Goal: Check status: Check status

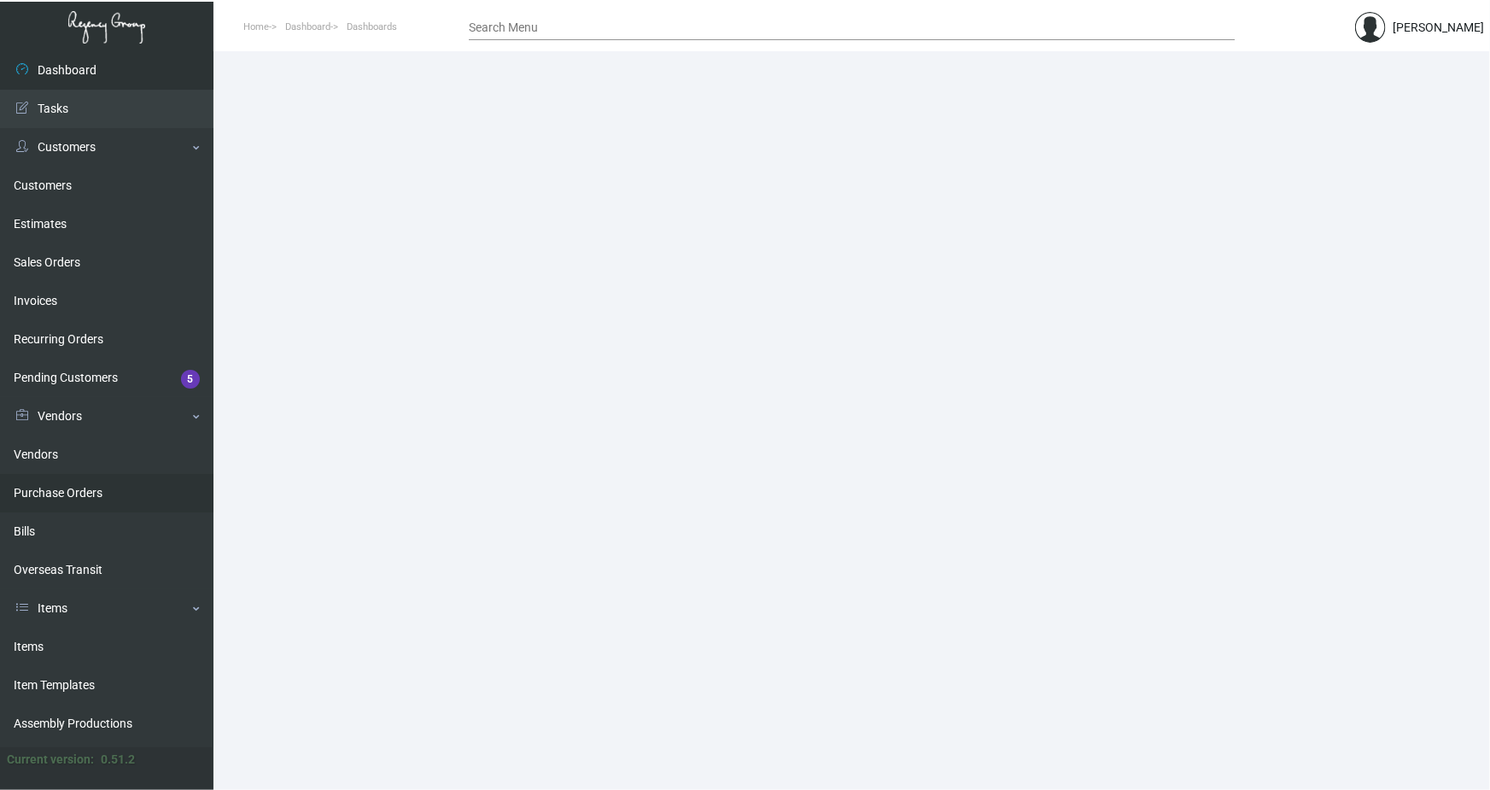
click at [74, 494] on link "Purchase Orders" at bounding box center [106, 493] width 213 height 38
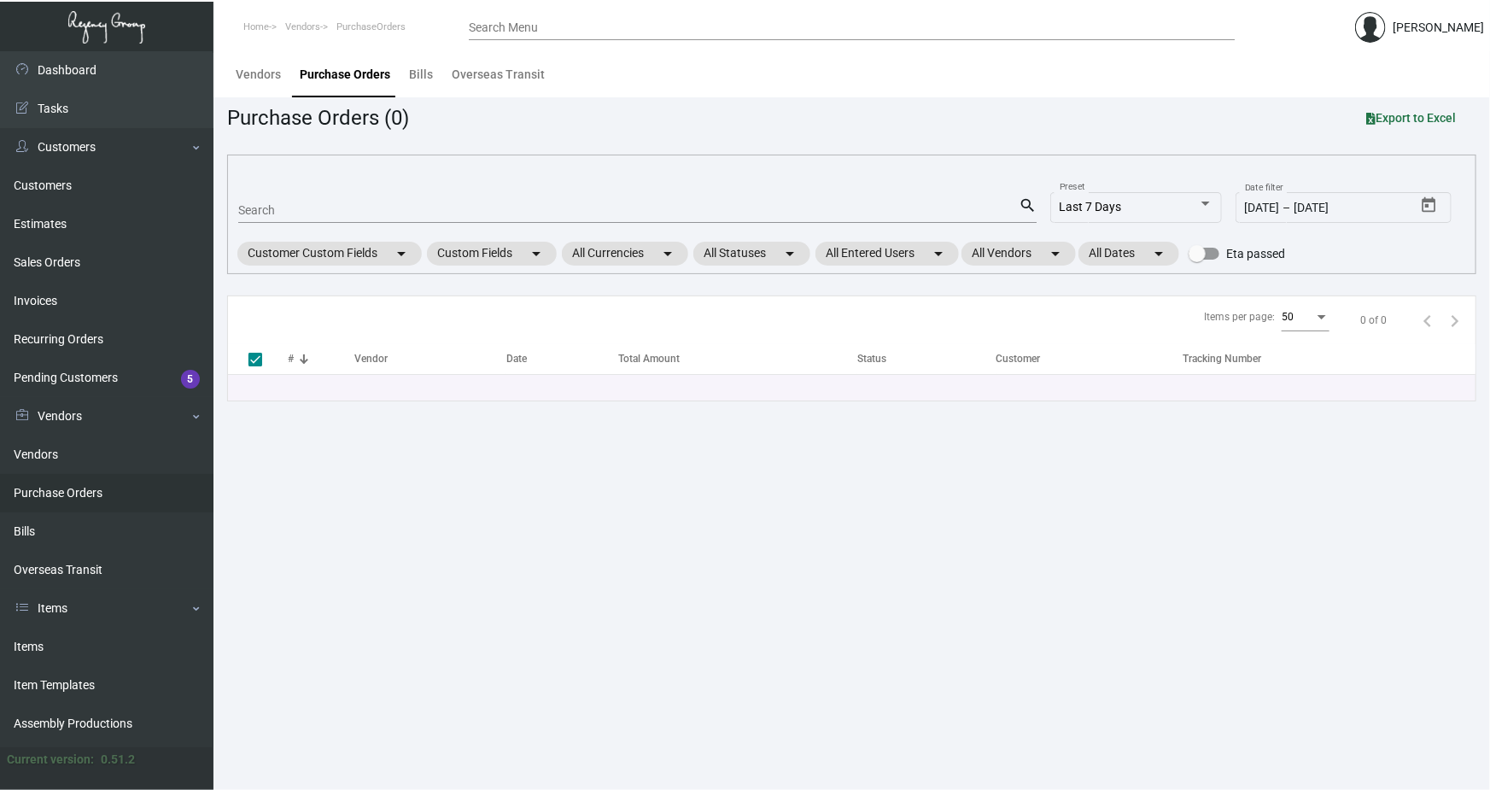
click at [260, 207] on input "Search" at bounding box center [628, 211] width 780 height 14
paste input "108335"
type input "108335"
checkbox input "false"
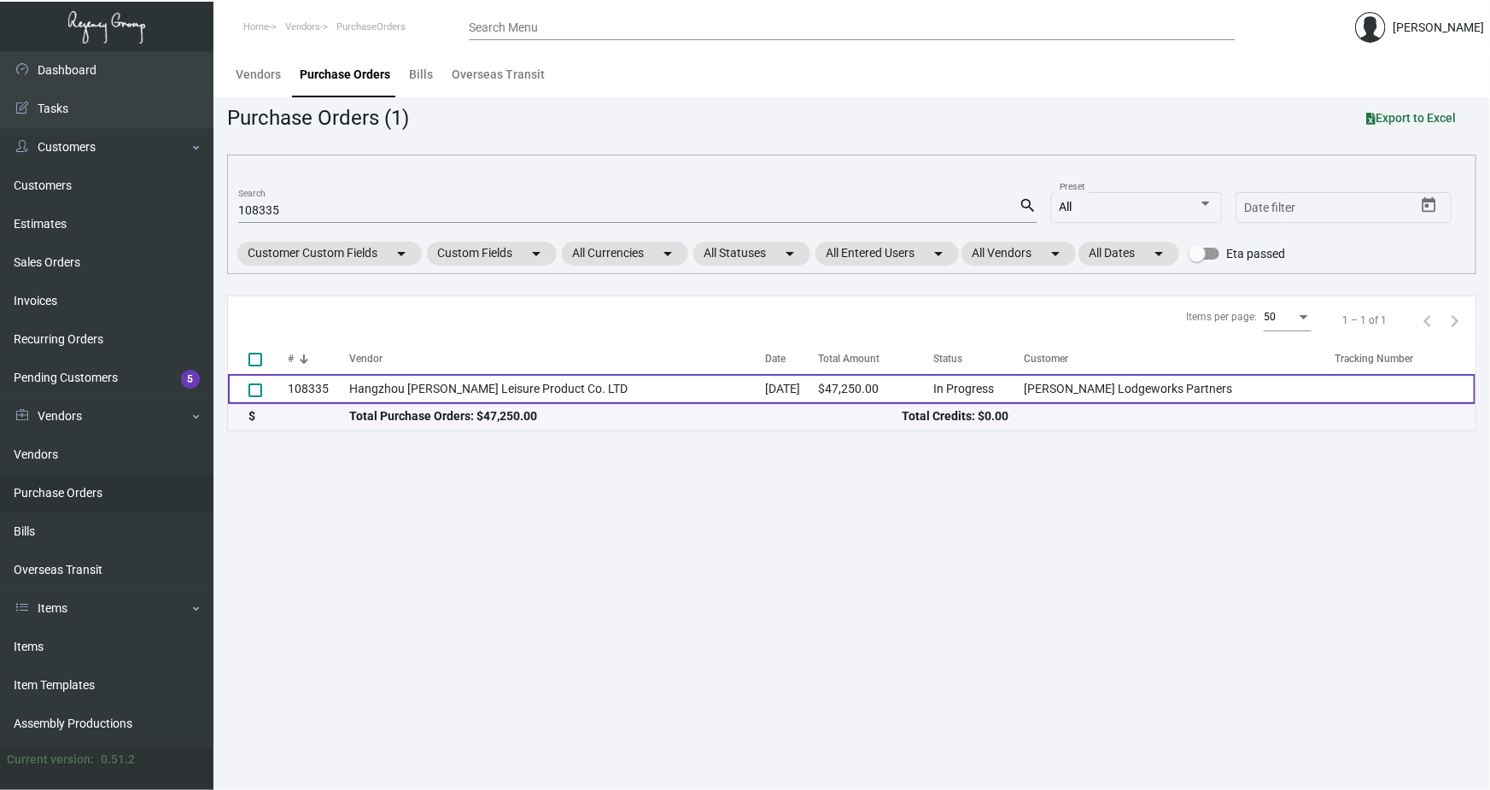
click at [357, 392] on td "Hangzhou [PERSON_NAME] Leisure Product Co. LTD" at bounding box center [557, 389] width 416 height 30
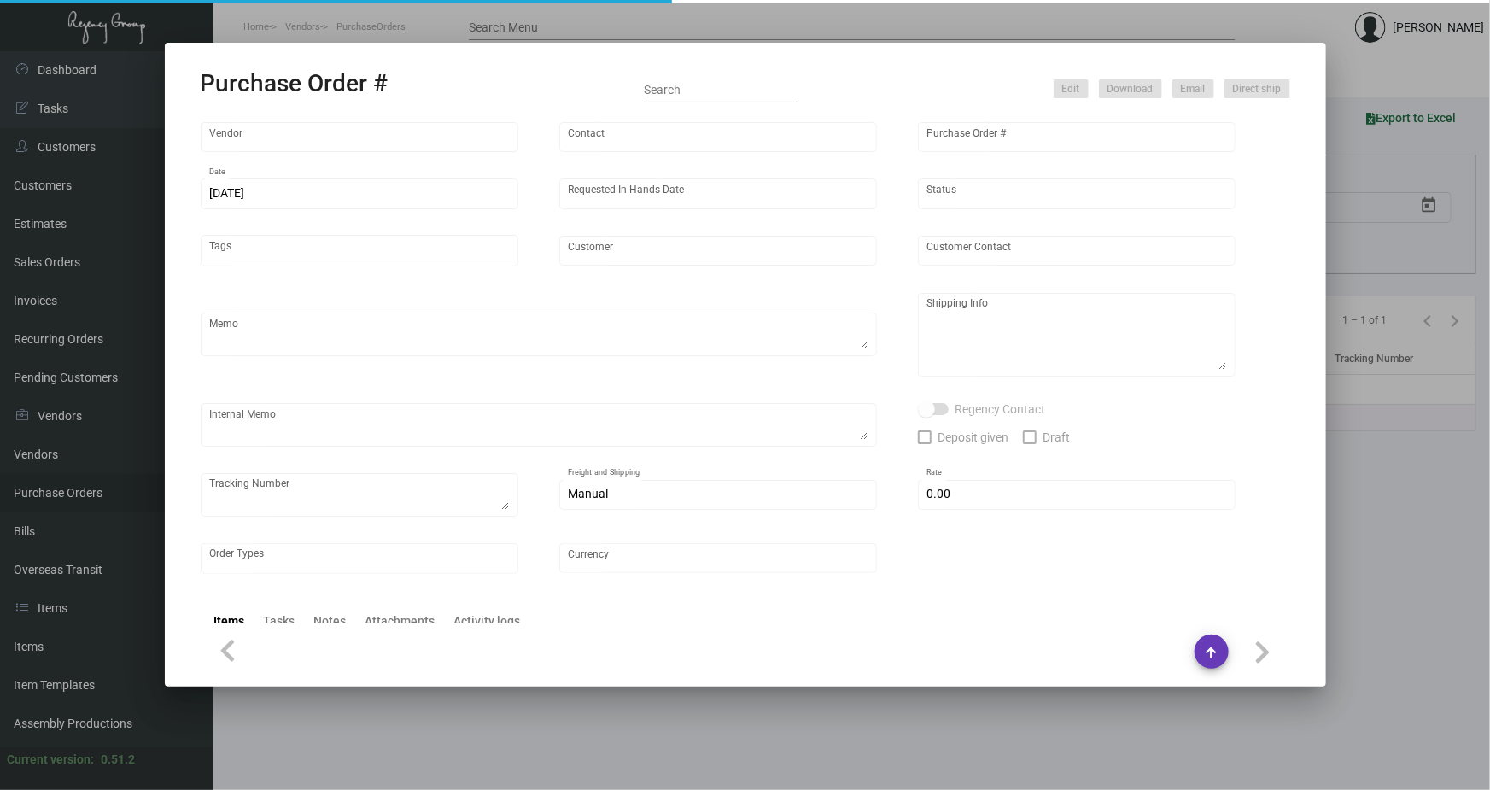
type input "Hangzhou [PERSON_NAME] Leisure Product Co. LTD"
type input "[PERSON_NAME]"
type input "108335"
type input "[DATE]"
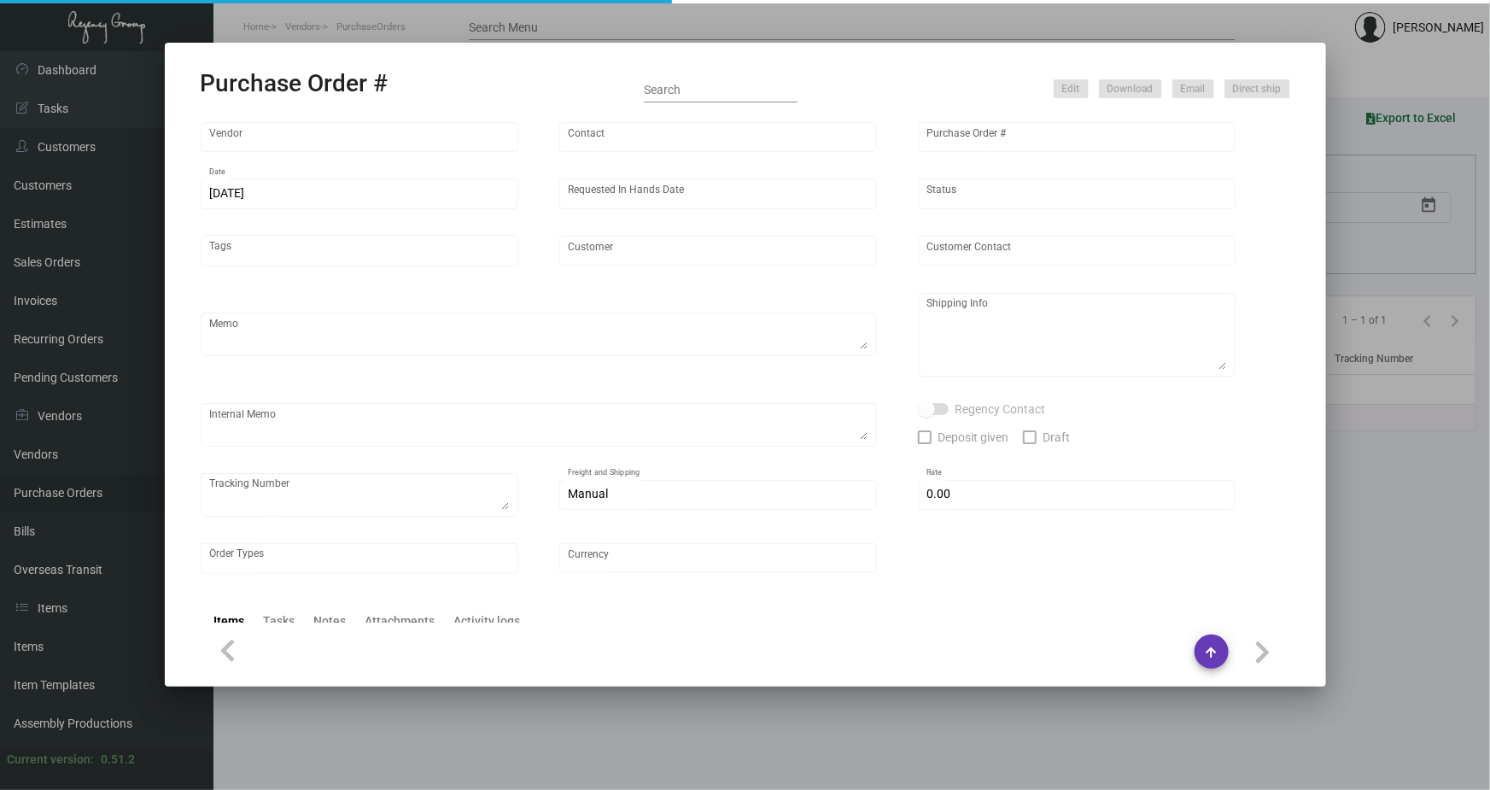
type input "[PERSON_NAME] Lodgeworks Partners"
type textarea "10K per color for the first batch, rest pending shipping instruction"
type textarea "Regency Group NJ - [PERSON_NAME] [STREET_ADDRESS]"
checkbox input "true"
type input "$ 0.00"
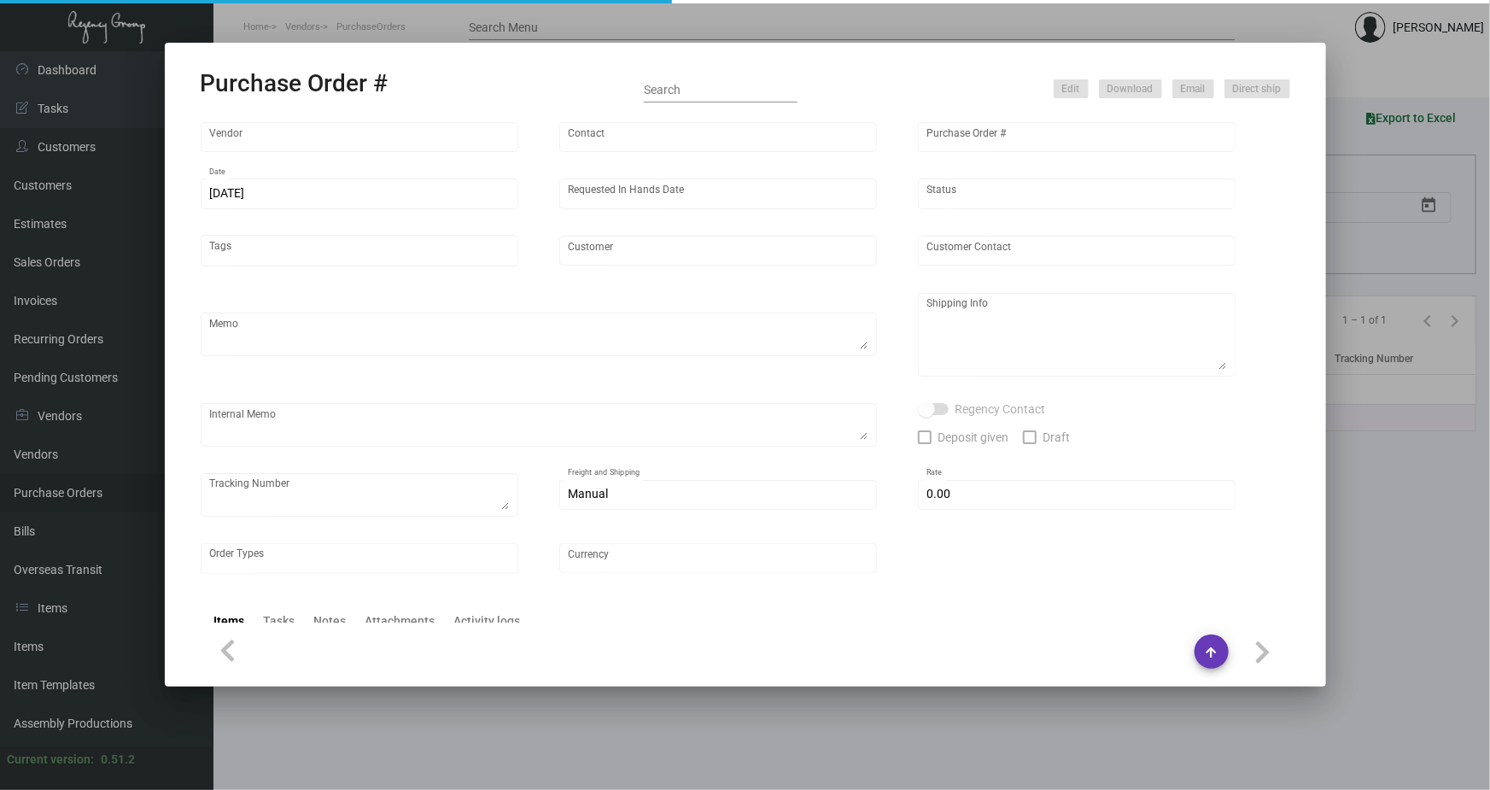
type input "United States Dollar $"
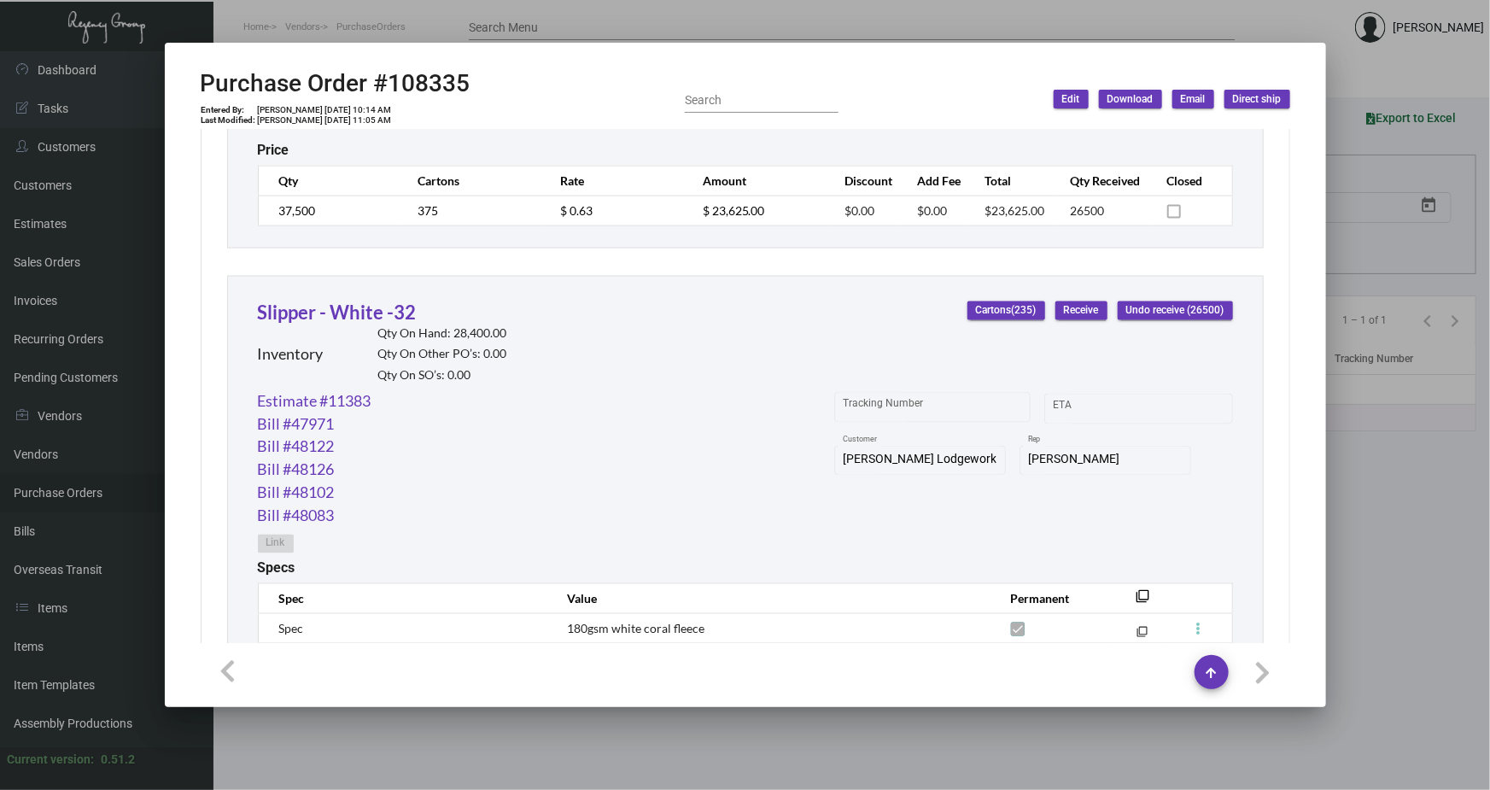
scroll to position [1397, 0]
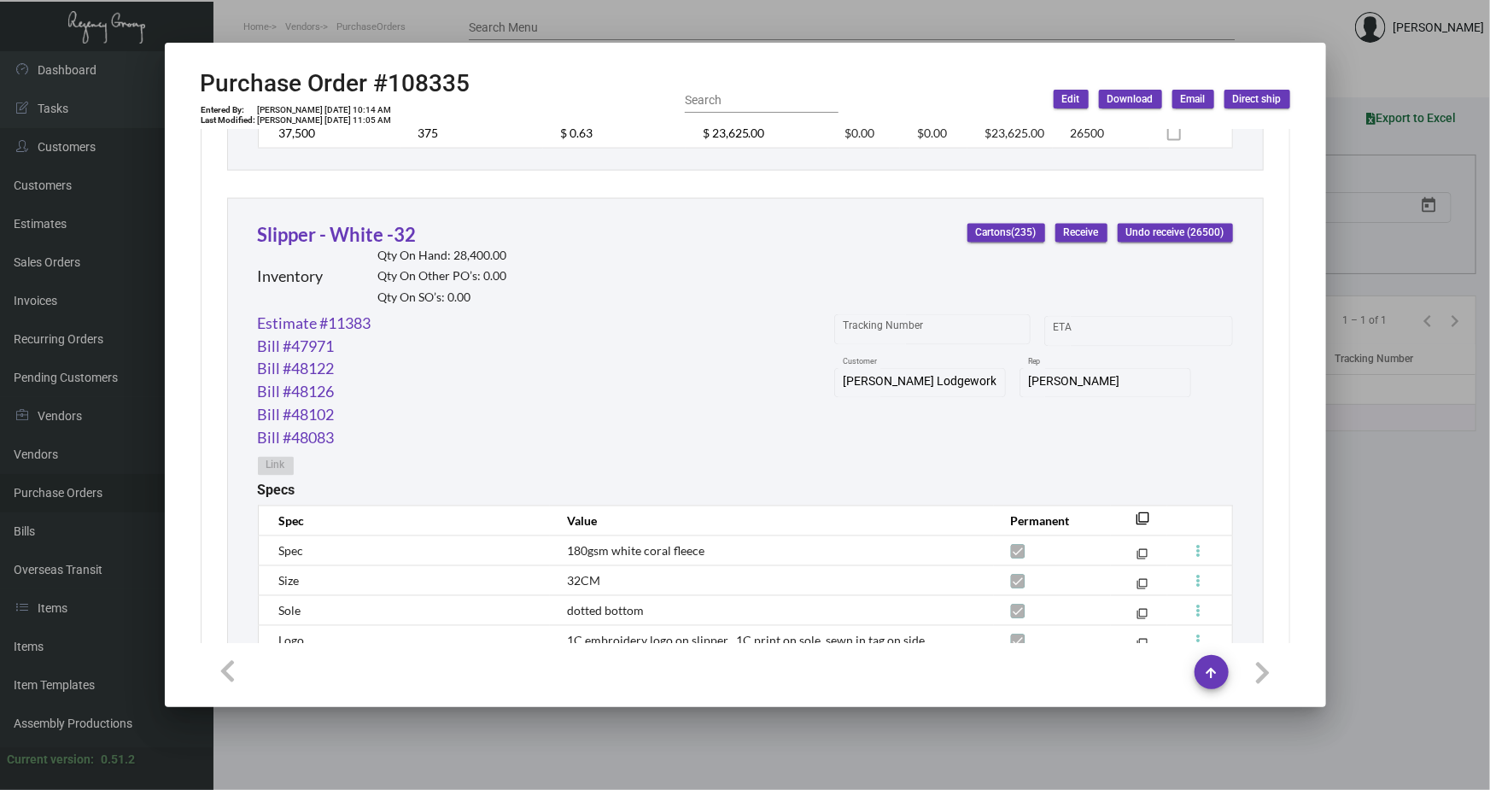
click at [474, 253] on h2 "Qty On Hand: 28,400.00" at bounding box center [442, 255] width 129 height 15
click at [338, 231] on link "Slipper - White -32" at bounding box center [337, 234] width 159 height 23
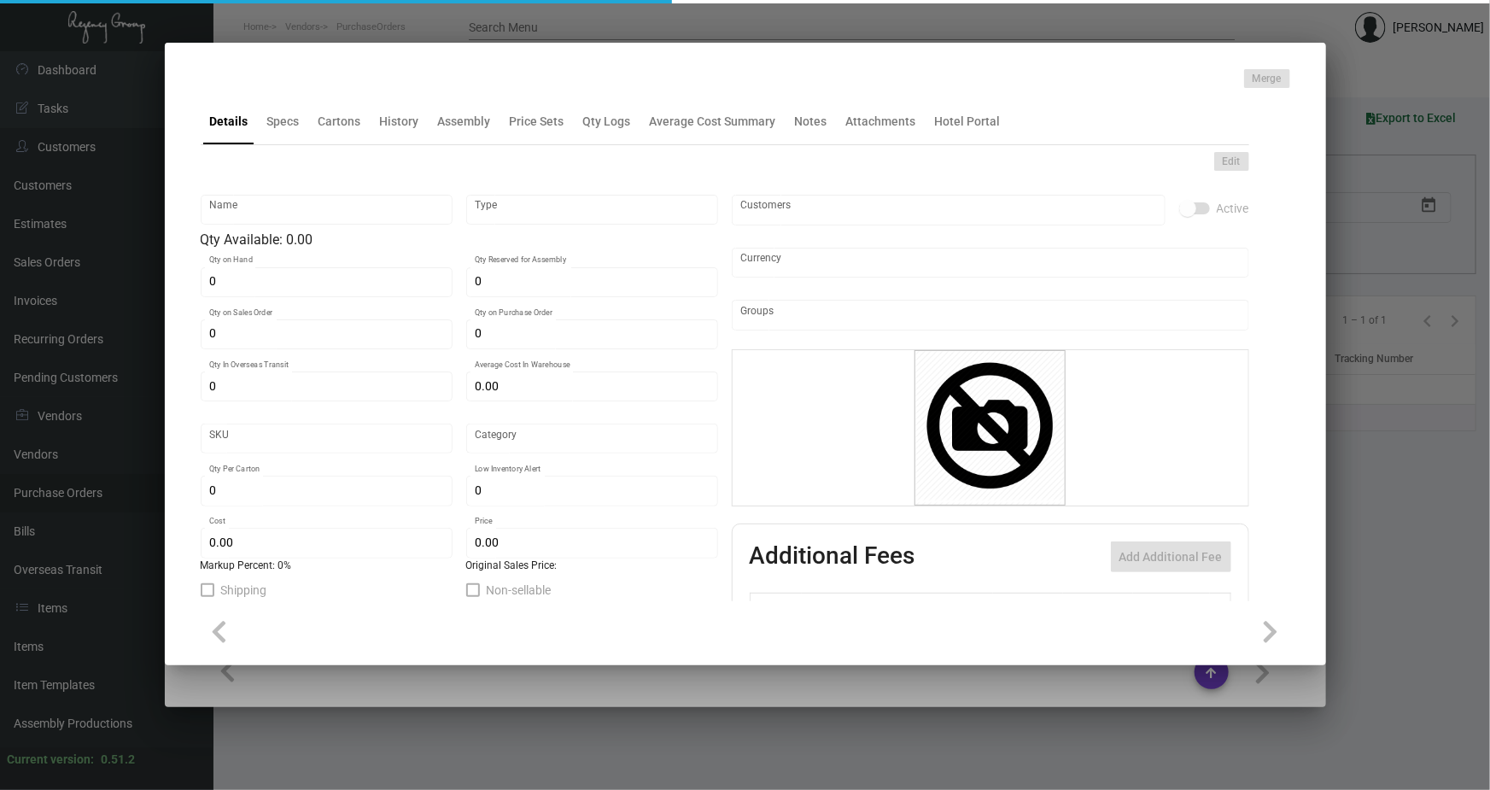
type input "Slipper - White -32"
type input "Inventory"
type input "28,400"
type input "11,000"
type input "$ 0.63605"
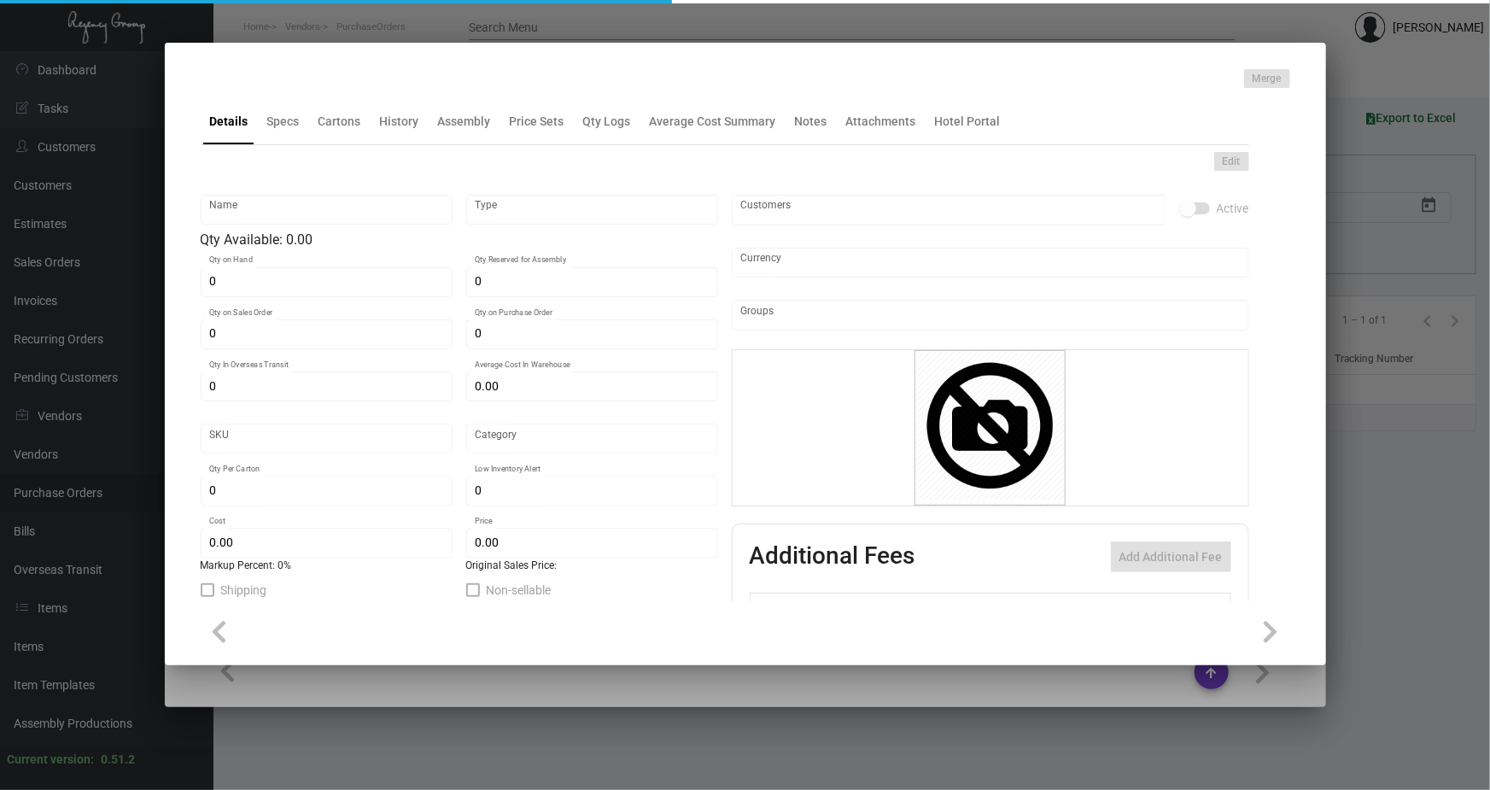
type input "Overseas"
type input "100"
type input "$ 0.63"
type input "$ 1.53"
type textarea "HR Slipper: Size #10 slipper, 1 size to fit all, black color cushion material ,…"
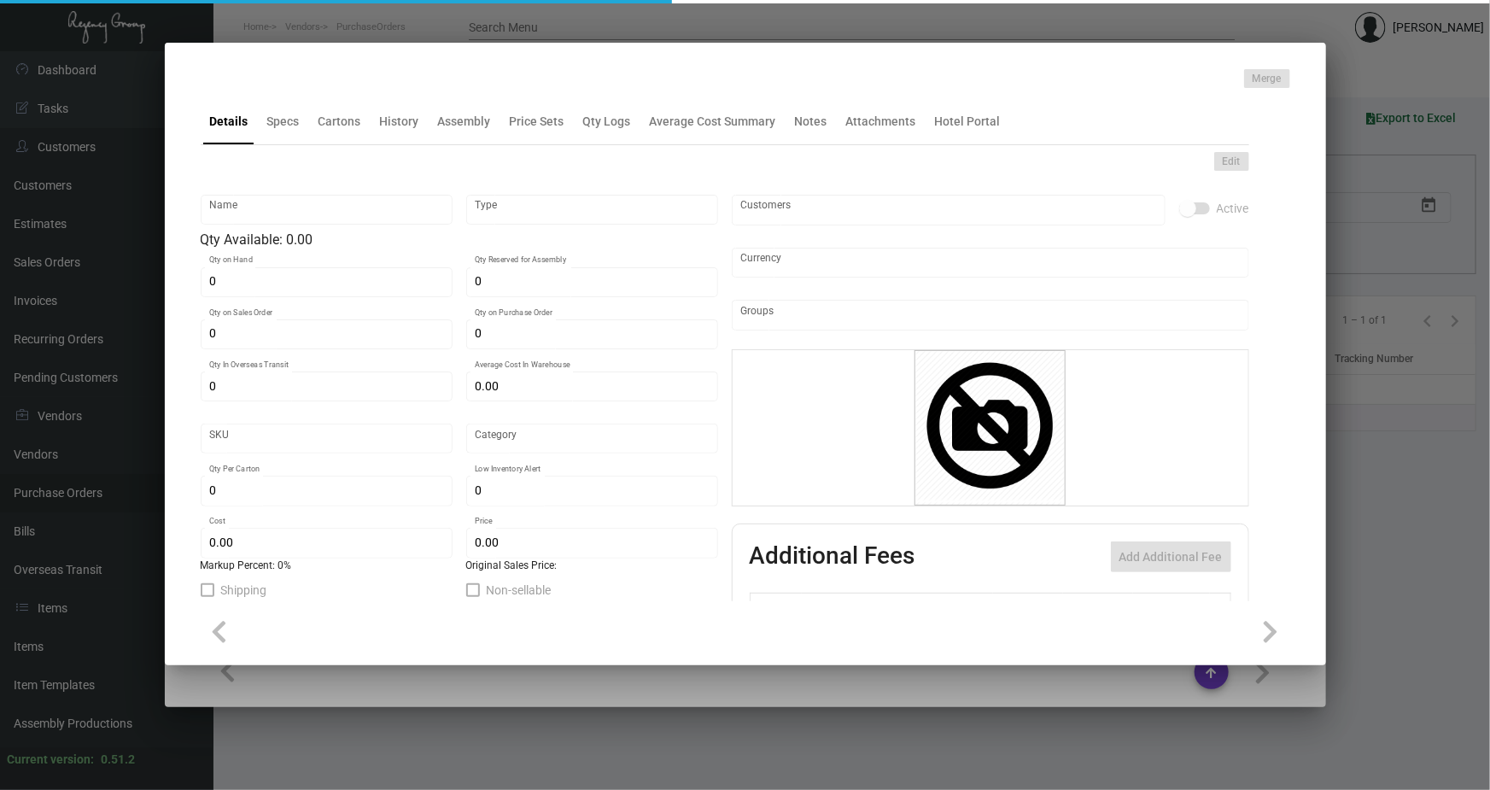
type textarea "HR Slipper: Size #10 slipper, 1 size to fit all, black color cushion material ,…"
checkbox input "true"
type input "United States Dollar $"
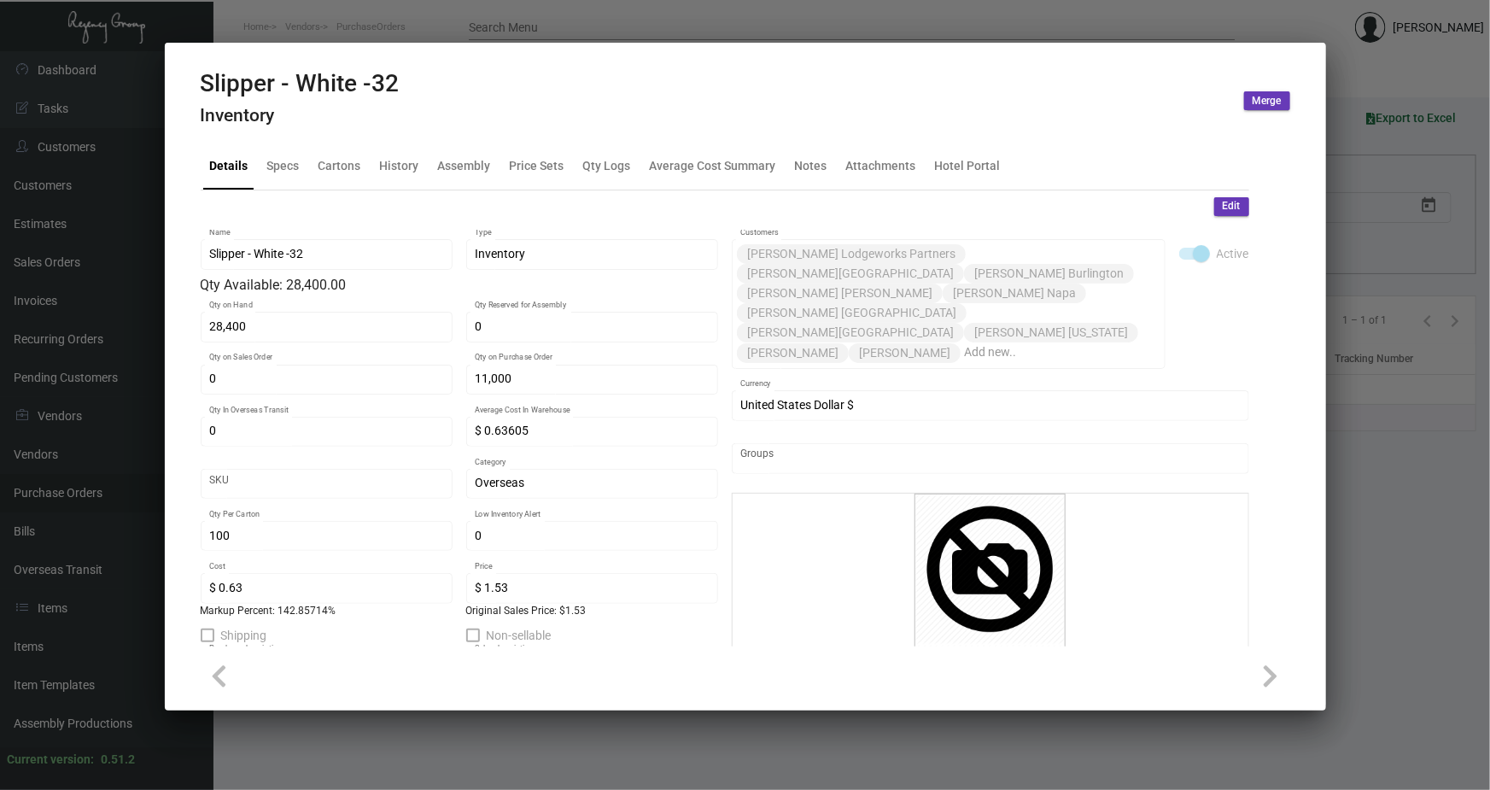
click at [1148, 15] on div at bounding box center [745, 395] width 1490 height 790
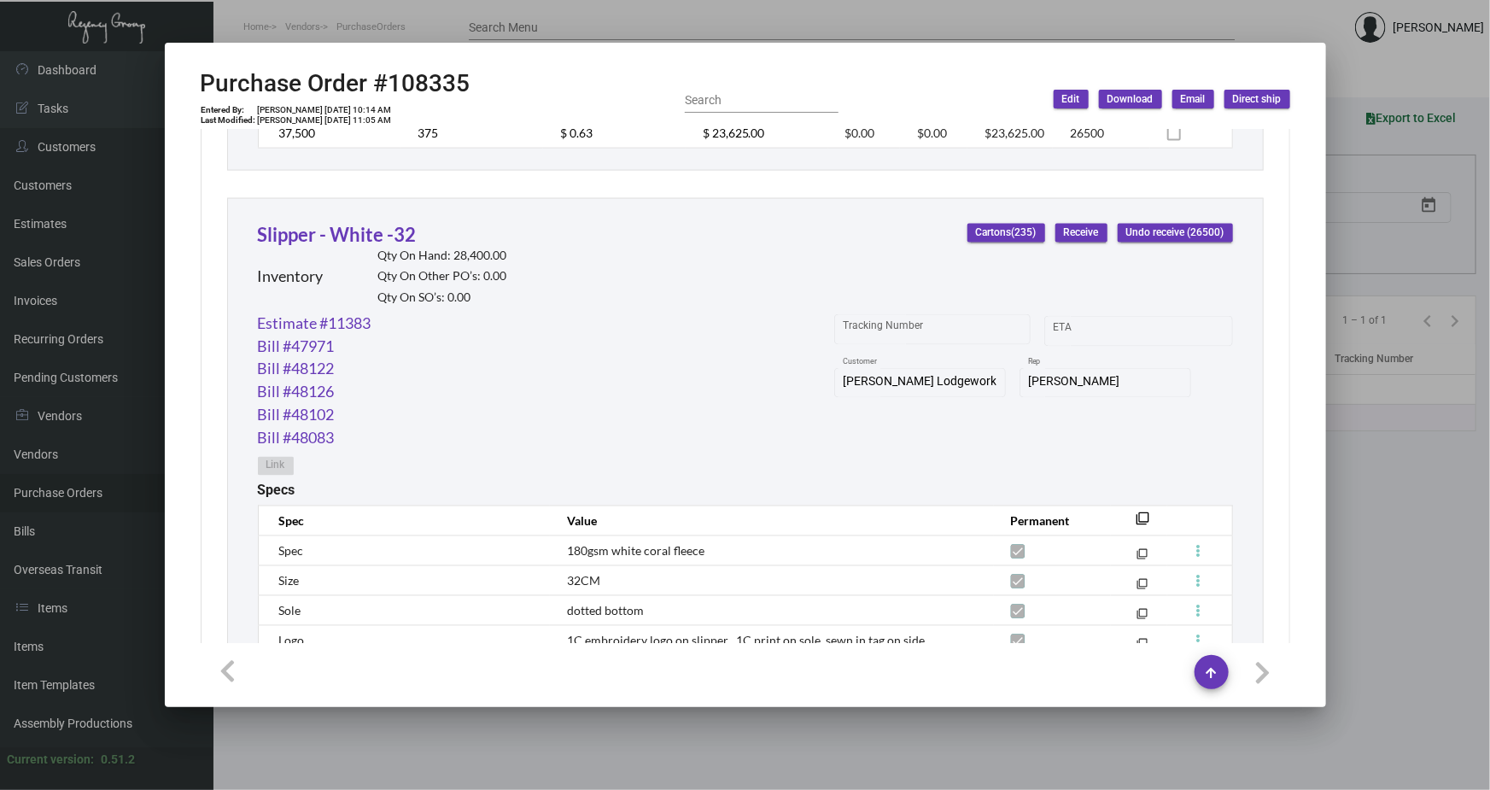
click at [818, 27] on div at bounding box center [745, 395] width 1490 height 790
